Goal: Obtain resource: Download file/media

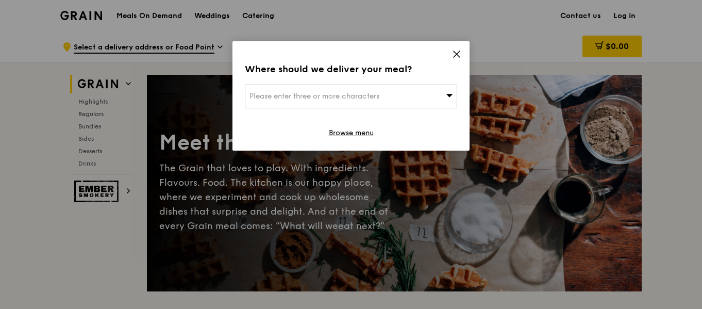
click at [374, 94] on span "Please enter three or more characters" at bounding box center [314, 96] width 130 height 9
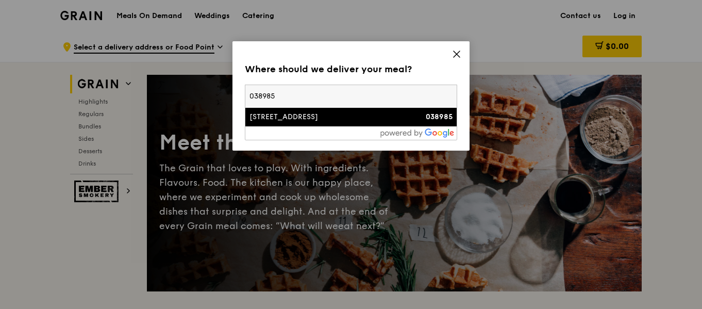
type input "038985"
click at [301, 112] on div "5 Temasek Boulevard" at bounding box center [325, 117] width 153 height 10
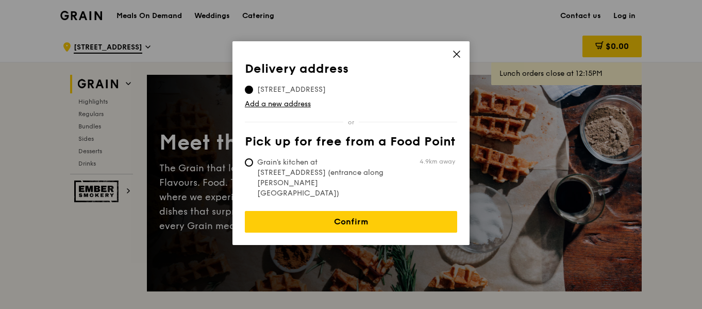
click at [452, 57] on icon at bounding box center [456, 53] width 9 height 9
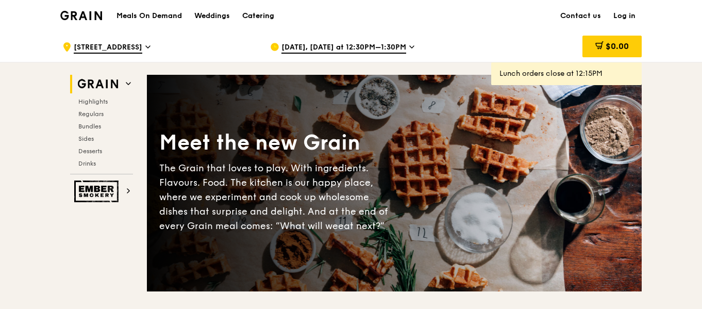
click at [268, 16] on div "Catering" at bounding box center [258, 16] width 32 height 31
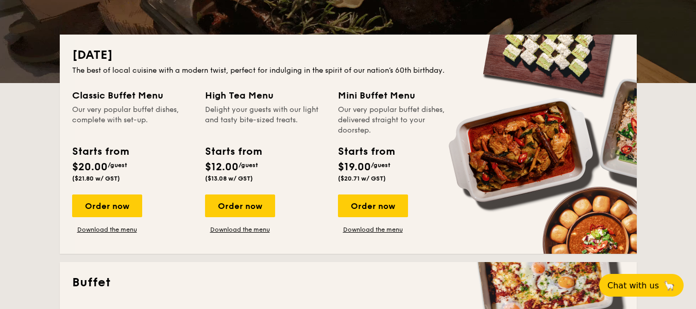
scroll to position [206, 0]
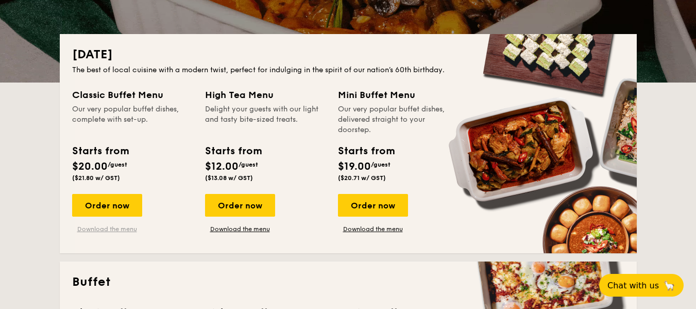
click at [118, 231] on link "Download the menu" at bounding box center [107, 229] width 70 height 8
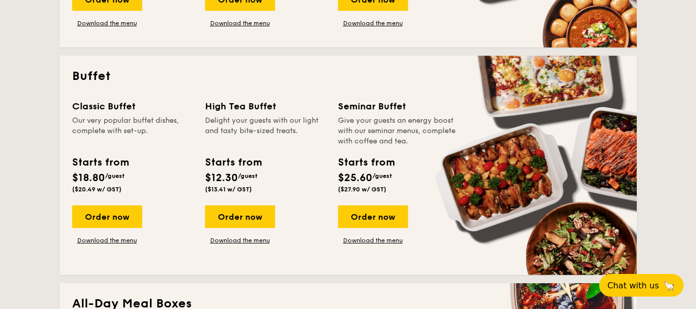
scroll to position [412, 0]
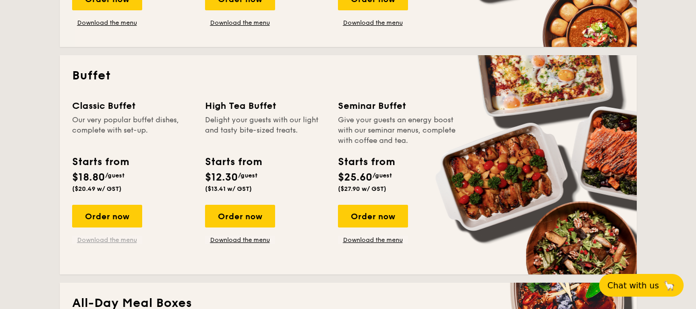
click at [116, 242] on link "Download the menu" at bounding box center [107, 240] width 70 height 8
